Goal: Transaction & Acquisition: Purchase product/service

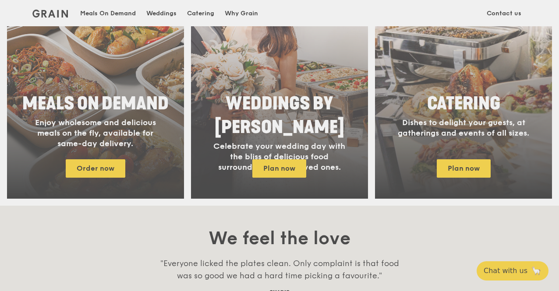
scroll to position [408, 0]
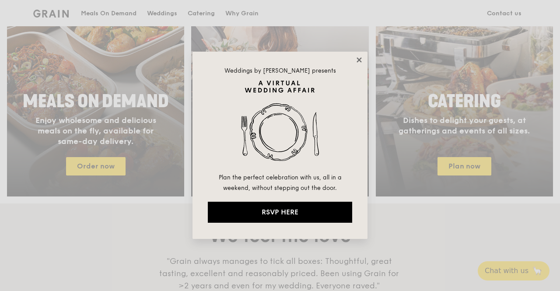
click at [362, 58] on icon at bounding box center [360, 60] width 8 height 8
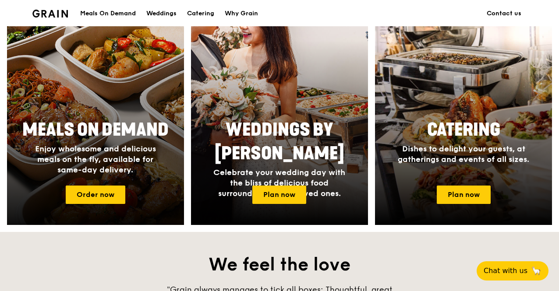
scroll to position [377, 0]
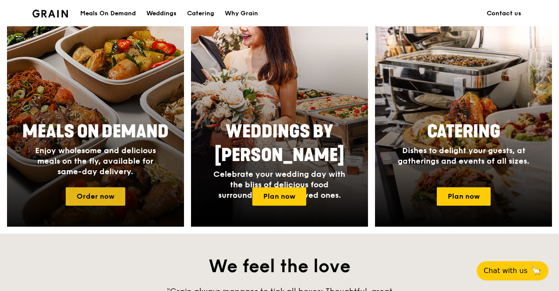
click at [111, 203] on link "Order now" at bounding box center [96, 196] width 60 height 18
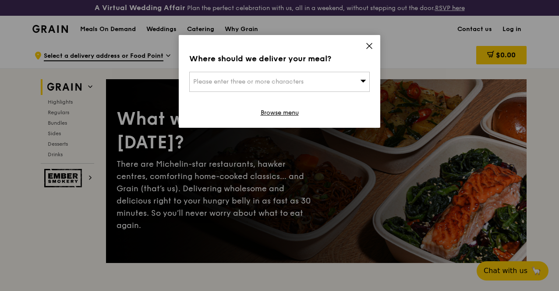
click at [315, 74] on div "Please enter three or more characters" at bounding box center [279, 82] width 180 height 20
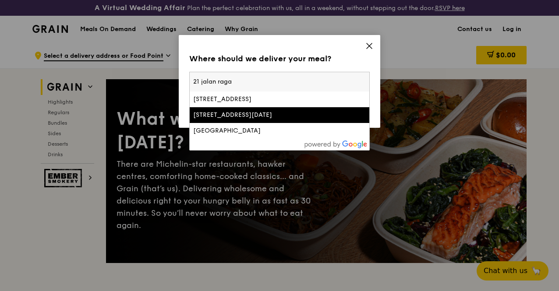
type input "21 jalan raga"
click at [283, 112] on div "[STREET_ADDRESS][DATE]" at bounding box center [258, 115] width 130 height 9
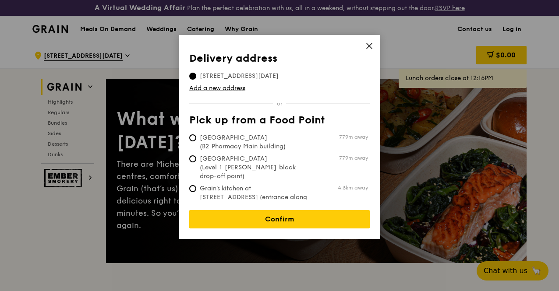
click at [260, 75] on span "21 Jalan Raja Udang, 329215" at bounding box center [239, 76] width 100 height 9
click at [196, 75] on input "21 Jalan Raja Udang, 329215" at bounding box center [192, 76] width 7 height 7
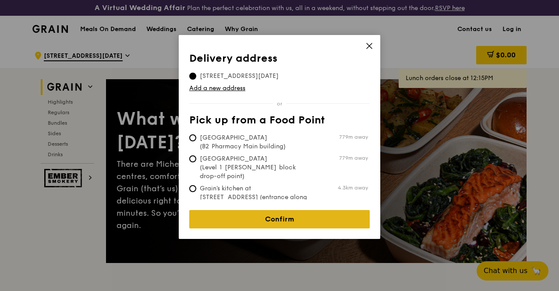
click at [286, 211] on link "Confirm" at bounding box center [279, 219] width 180 height 18
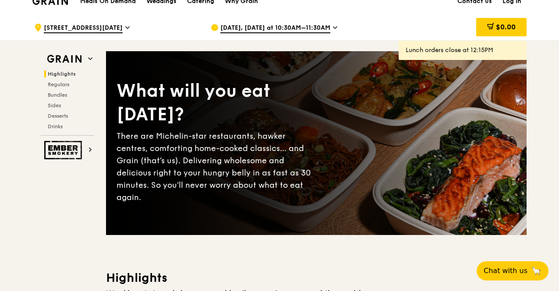
scroll to position [7, 0]
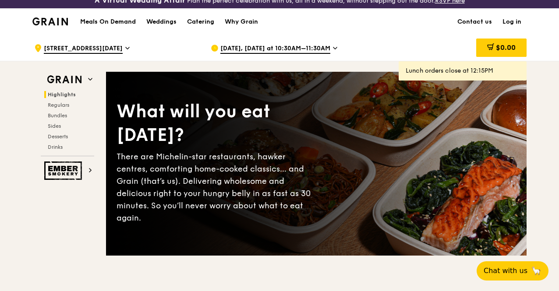
click at [333, 52] on icon at bounding box center [335, 48] width 4 height 8
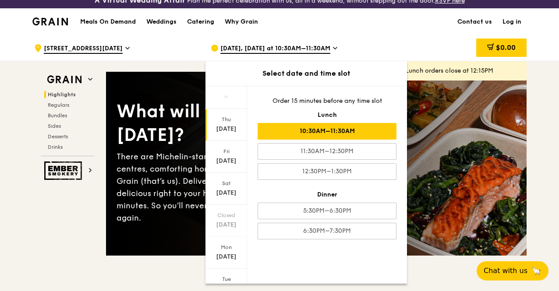
click at [331, 135] on div "10:30AM–11:30AM" at bounding box center [326, 131] width 139 height 17
click at [402, 35] on div "Meals On Demand Weddings Catering Why Grain Contact us Log in" at bounding box center [279, 21] width 494 height 27
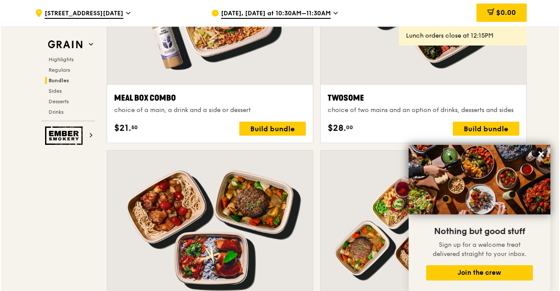
scroll to position [1414, 0]
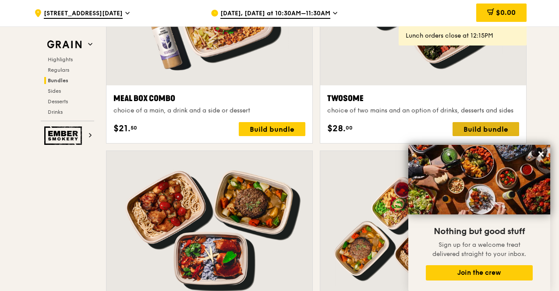
click at [474, 129] on div "Build bundle" at bounding box center [485, 129] width 67 height 14
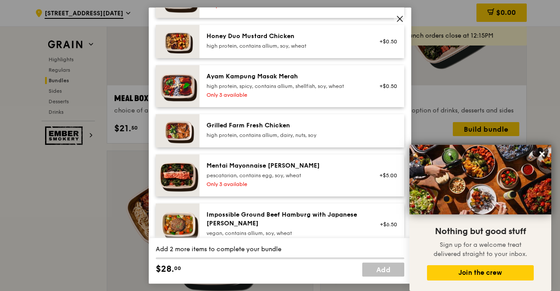
scroll to position [255, 0]
click at [283, 127] on div "Grilled Farm Fresh Chicken" at bounding box center [285, 126] width 157 height 9
click at [277, 134] on div "high protein, contains allium, dairy, nuts, soy" at bounding box center [285, 135] width 157 height 7
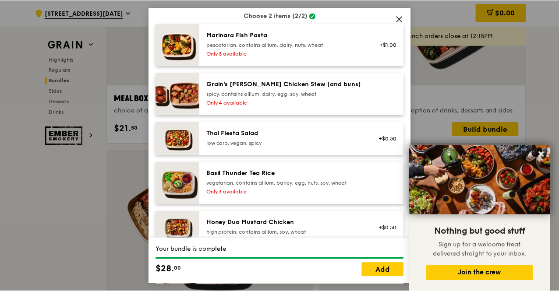
scroll to position [0, 0]
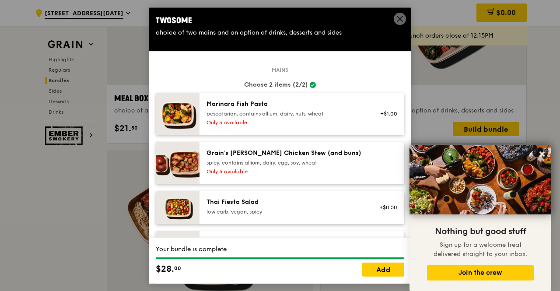
click at [399, 21] on icon at bounding box center [400, 19] width 8 height 8
click at [384, 272] on link "Add" at bounding box center [384, 270] width 42 height 14
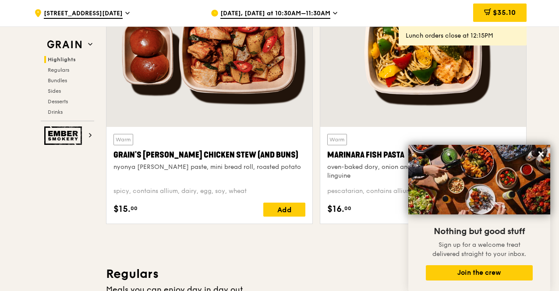
scroll to position [359, 0]
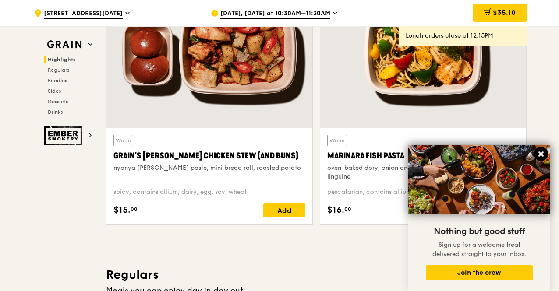
click at [541, 152] on icon at bounding box center [541, 154] width 8 height 8
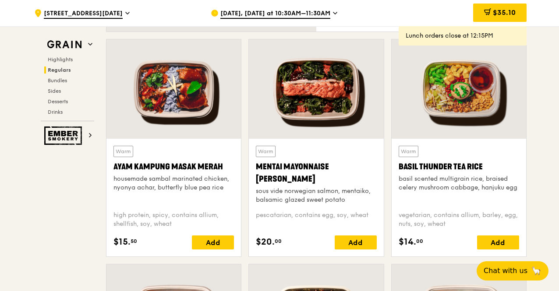
scroll to position [786, 0]
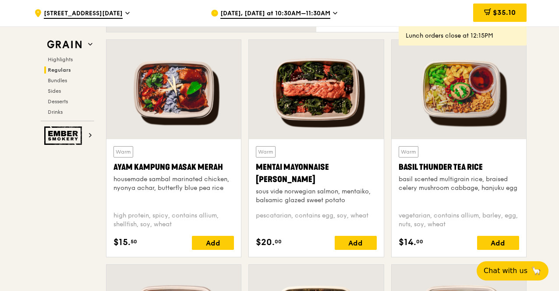
click at [381, 136] on div at bounding box center [316, 89] width 134 height 99
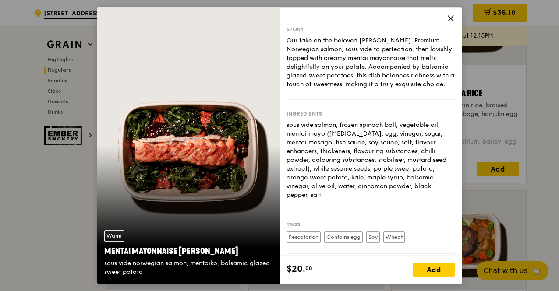
scroll to position [863, 0]
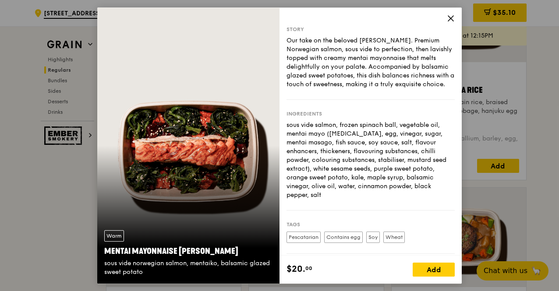
click at [450, 21] on icon at bounding box center [451, 18] width 8 height 8
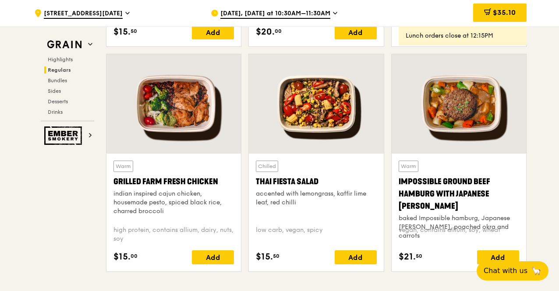
scroll to position [996, 0]
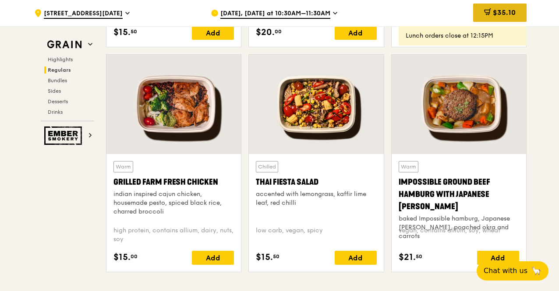
click at [498, 15] on span "$35.10" at bounding box center [504, 12] width 23 height 8
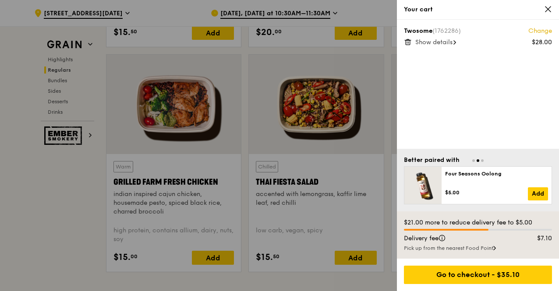
click at [548, 14] on span at bounding box center [548, 9] width 8 height 8
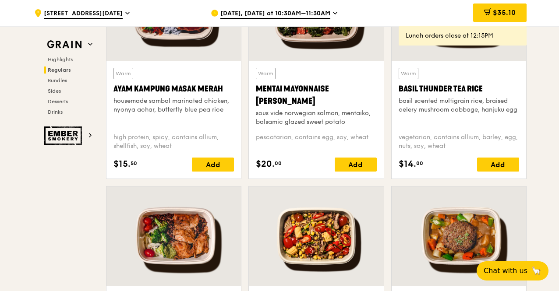
scroll to position [863, 0]
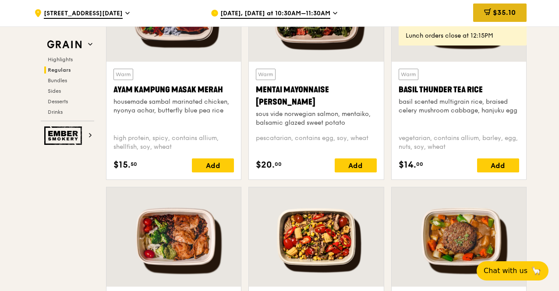
click at [507, 18] on div "$35.10" at bounding box center [499, 13] width 53 height 18
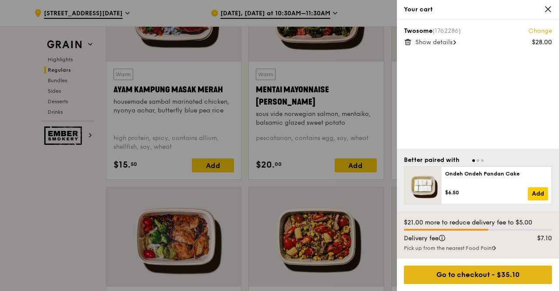
click at [453, 274] on div "Go to checkout - $35.10" at bounding box center [478, 275] width 148 height 18
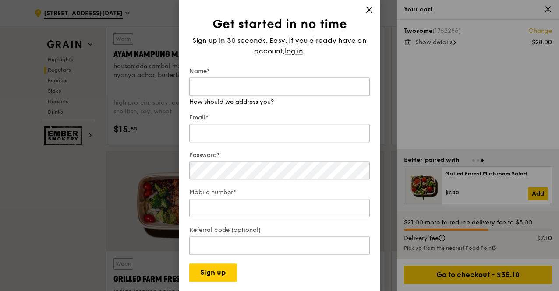
scroll to position [914, 0]
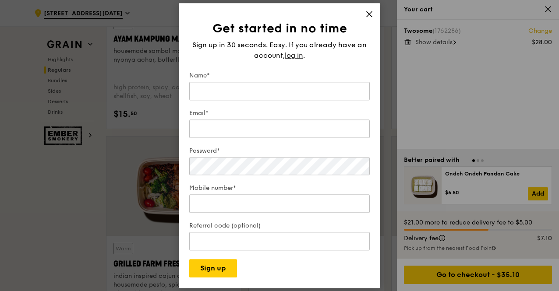
click at [367, 12] on icon at bounding box center [369, 14] width 8 height 8
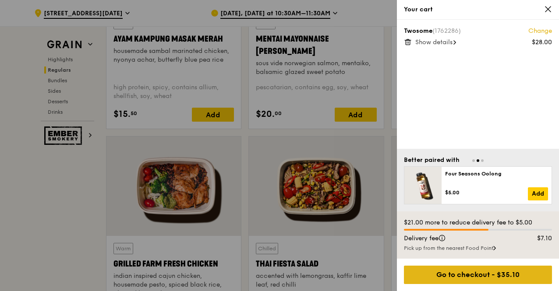
click at [437, 273] on div "Go to checkout - $35.10" at bounding box center [478, 275] width 148 height 18
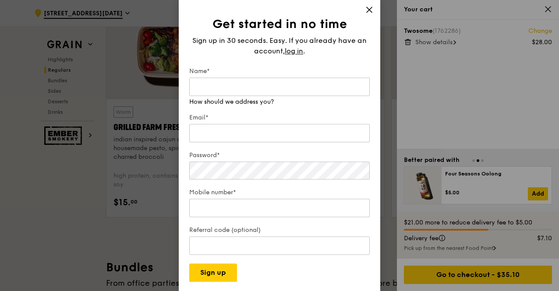
scroll to position [1051, 0]
click at [291, 86] on input "Name*" at bounding box center [279, 86] width 180 height 18
type input "Gary Chai"
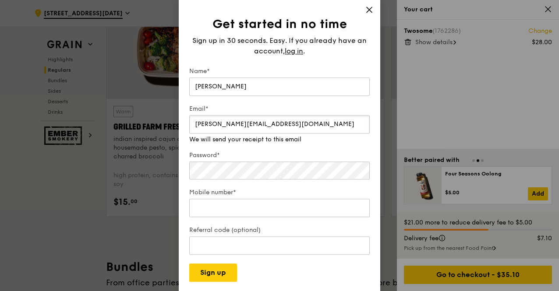
type input "Gary.Chai@troweprice.com"
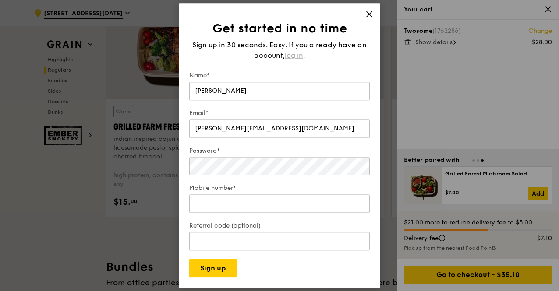
click at [292, 56] on span "log in" at bounding box center [294, 55] width 18 height 11
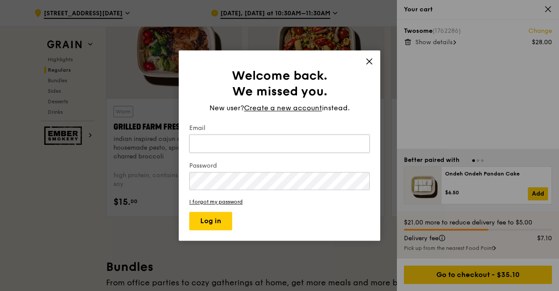
click at [252, 141] on input "Email" at bounding box center [279, 143] width 180 height 18
type input "Gary.Chai@troweprice.com"
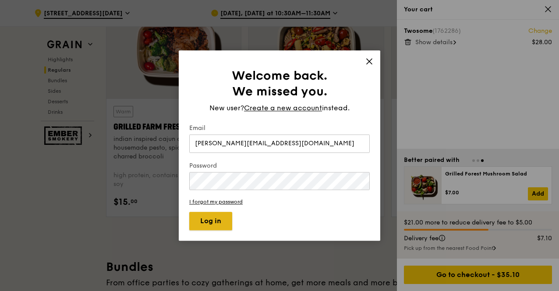
click at [216, 218] on button "Log in" at bounding box center [210, 221] width 43 height 18
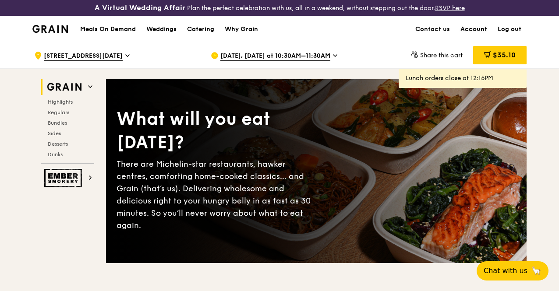
click at [474, 36] on link "Account" at bounding box center [473, 29] width 37 height 26
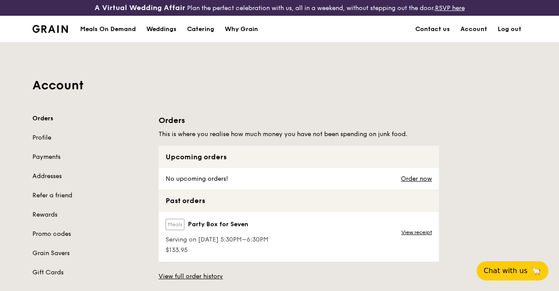
scroll to position [0, 0]
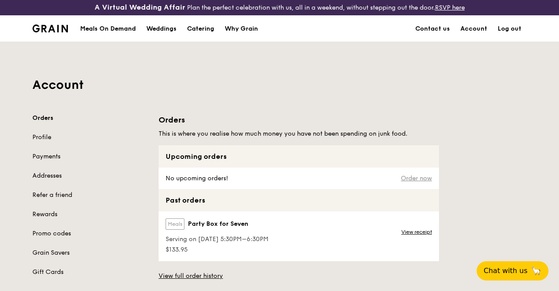
click at [415, 182] on link "Order now" at bounding box center [416, 178] width 31 height 7
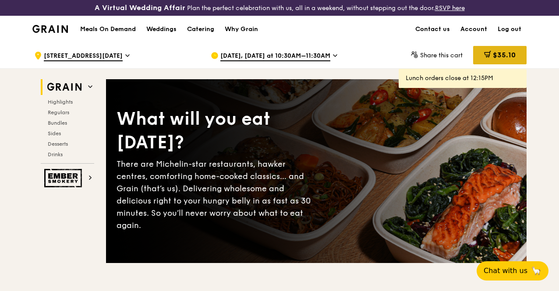
click at [501, 59] on span "$35.10" at bounding box center [504, 55] width 23 height 8
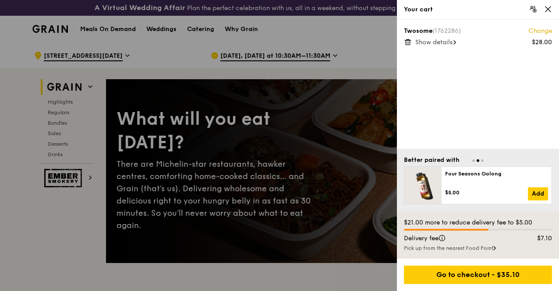
click at [452, 41] on span "Show details" at bounding box center [433, 42] width 37 height 7
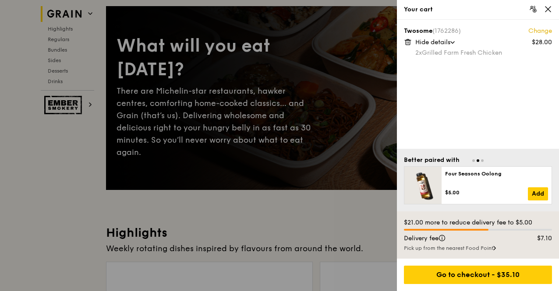
scroll to position [99, 0]
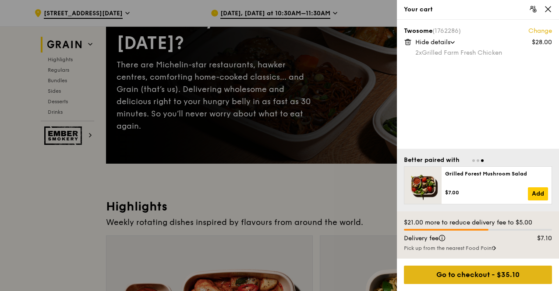
click at [464, 276] on div "Go to checkout - $35.10" at bounding box center [478, 275] width 148 height 18
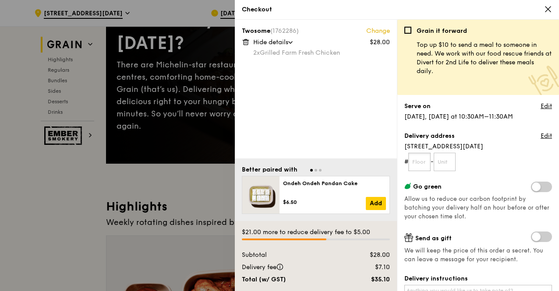
click at [414, 159] on input "text" at bounding box center [419, 162] width 22 height 18
type input "13"
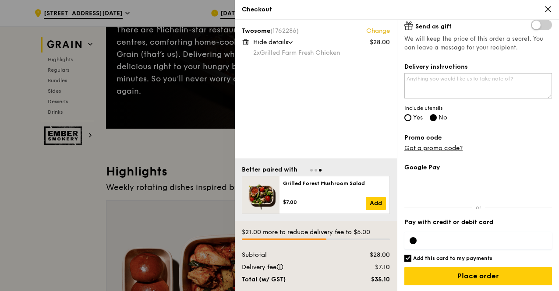
scroll to position [212, 0]
type input "06"
click at [450, 233] on div at bounding box center [478, 241] width 148 height 18
click at [408, 258] on input "Add this card to my payments" at bounding box center [407, 258] width 7 height 7
checkbox input "false"
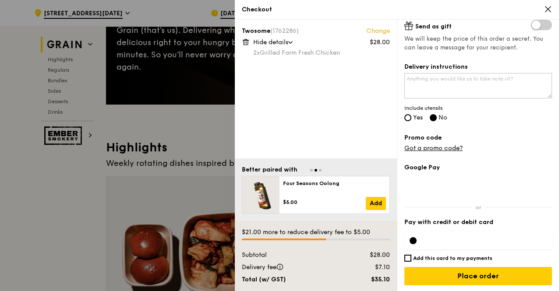
scroll to position [158, 0]
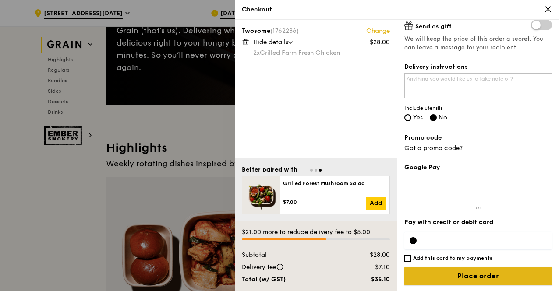
click at [480, 274] on input "Place order" at bounding box center [478, 276] width 148 height 18
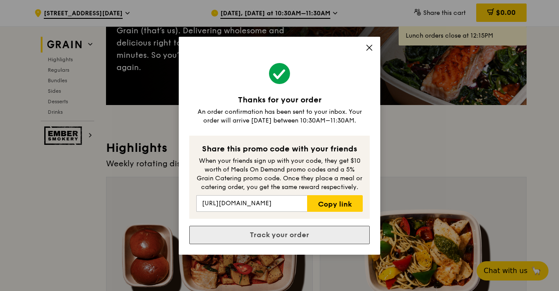
click at [330, 231] on link "Track your order" at bounding box center [279, 235] width 180 height 18
